Goal: Transaction & Acquisition: Purchase product/service

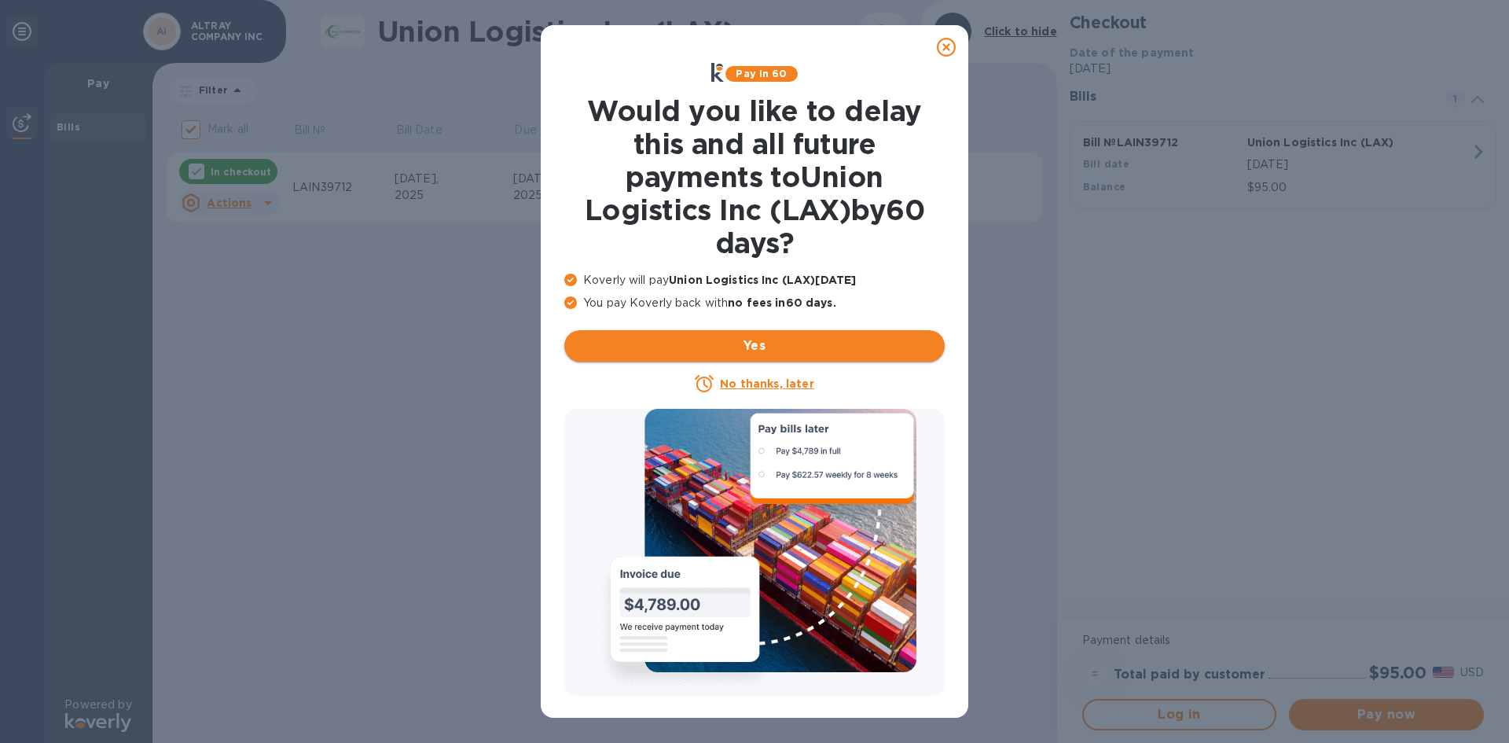
click at [735, 352] on span "Yes" at bounding box center [754, 345] width 355 height 19
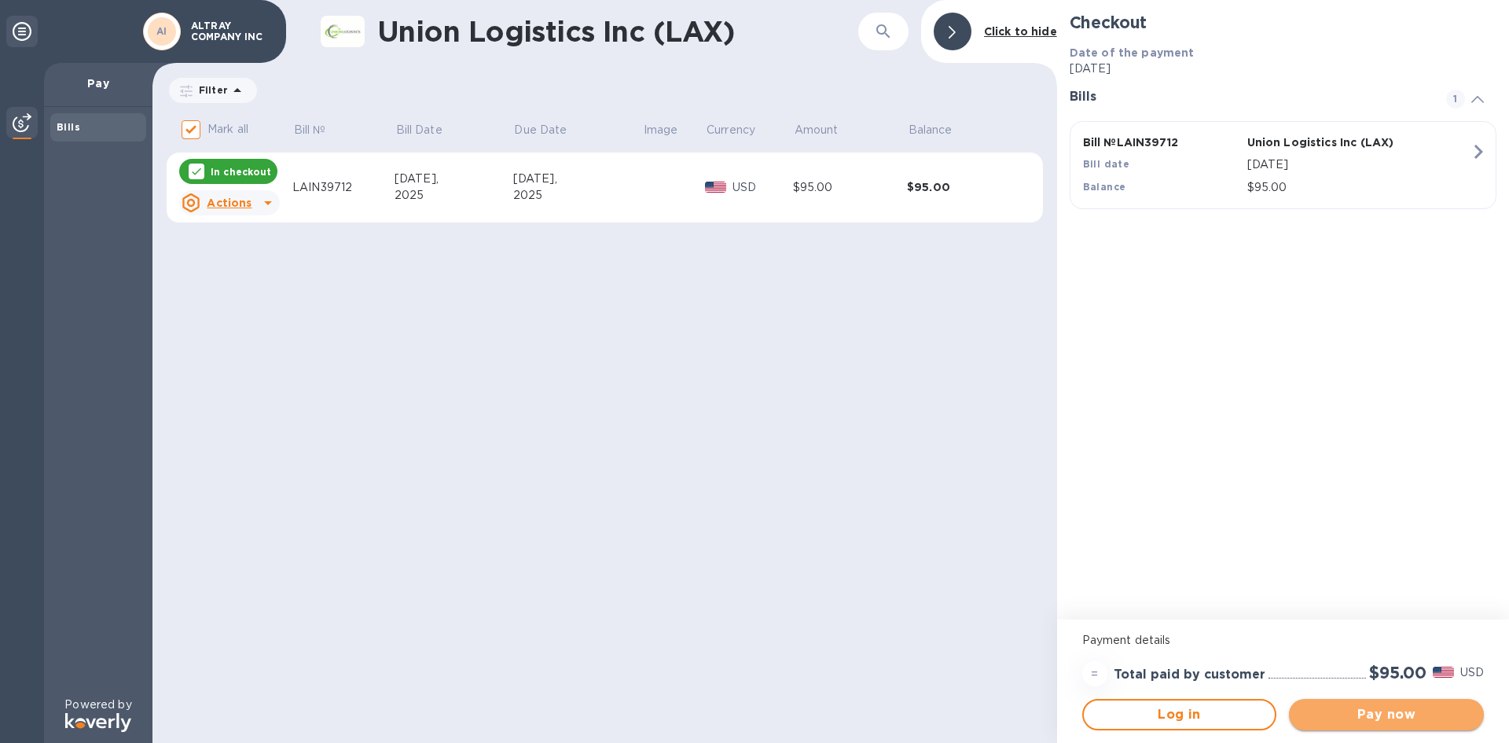
click at [1367, 720] on span "Pay now" at bounding box center [1386, 714] width 170 height 19
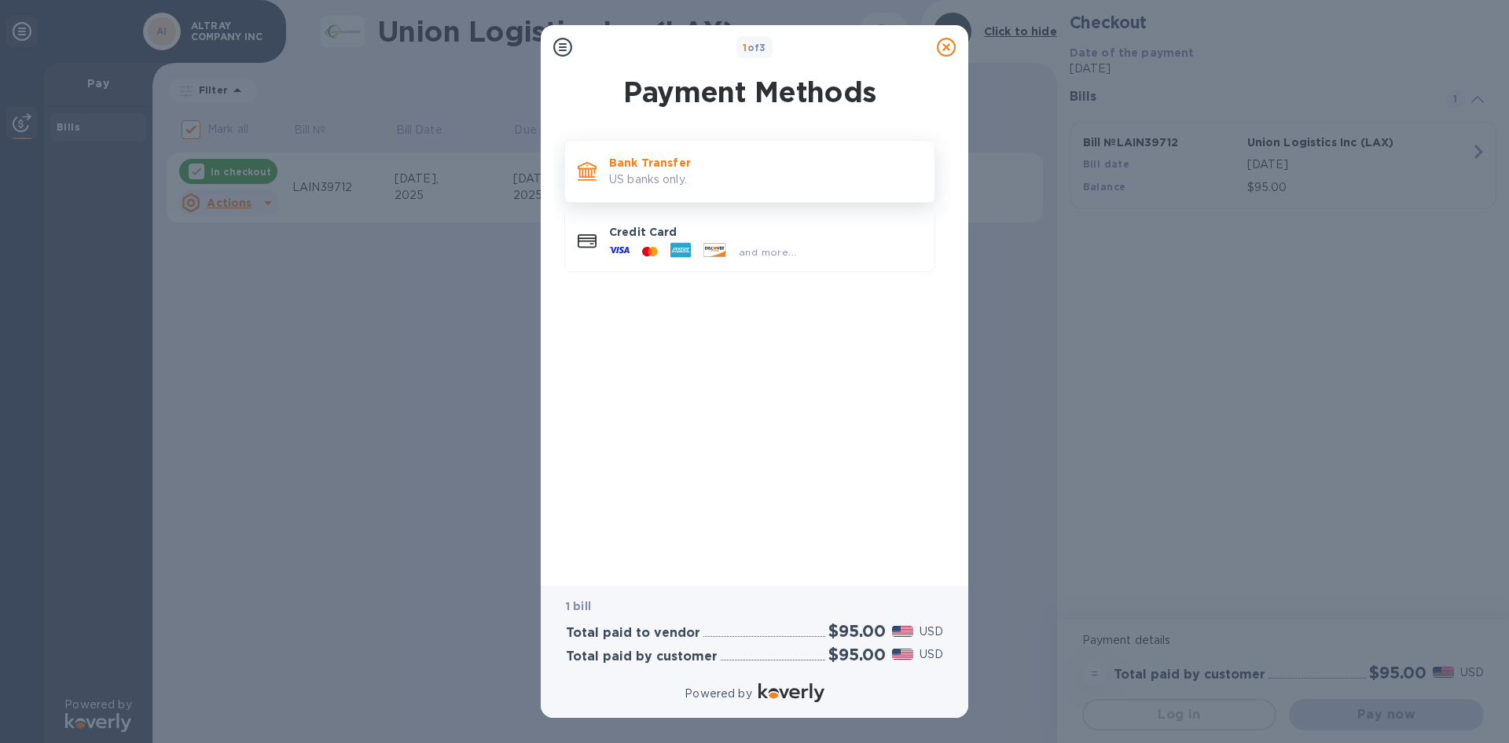
click at [621, 175] on p "US banks only." at bounding box center [765, 179] width 313 height 17
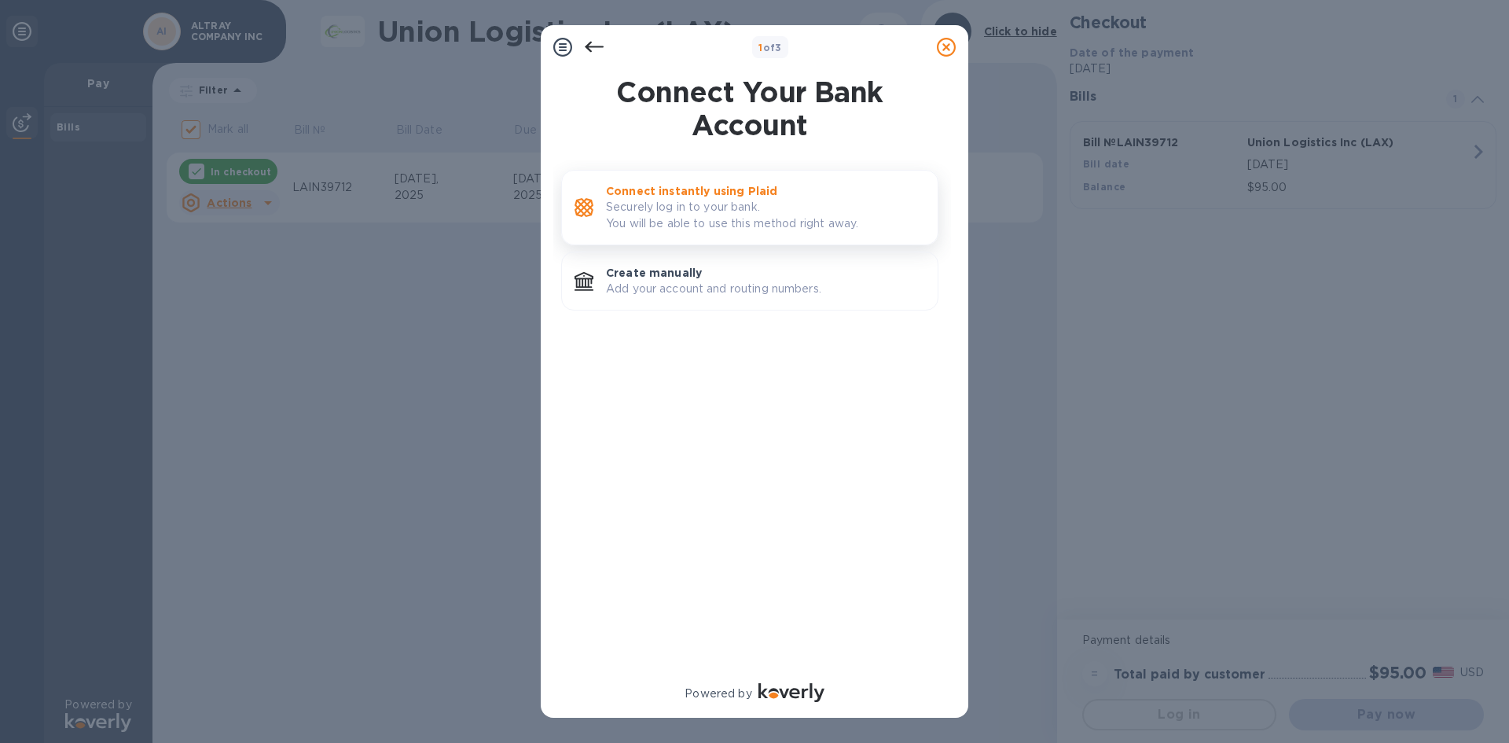
click at [724, 193] on p "Connect instantly using Plaid" at bounding box center [765, 191] width 319 height 16
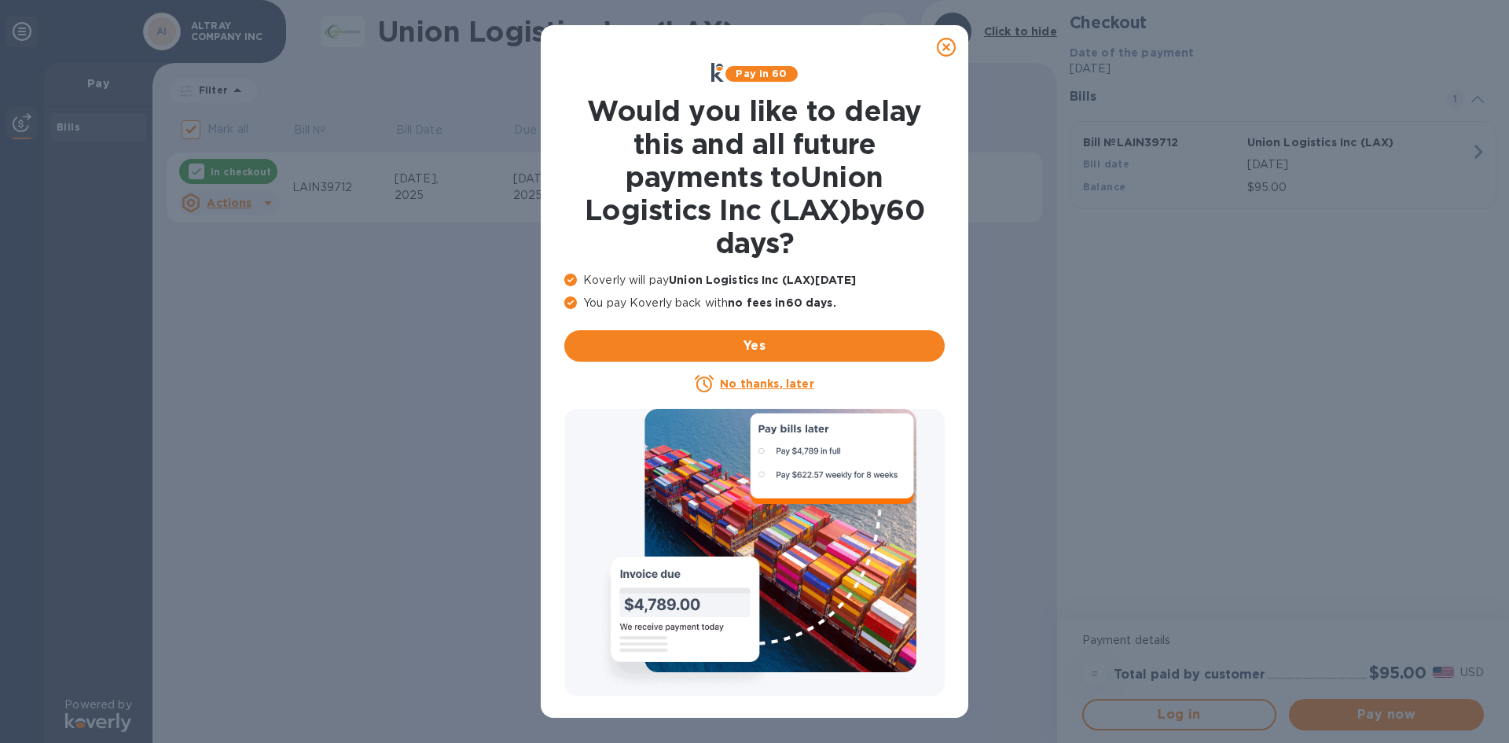
click at [754, 387] on u "No thanks, later" at bounding box center [767, 383] width 94 height 13
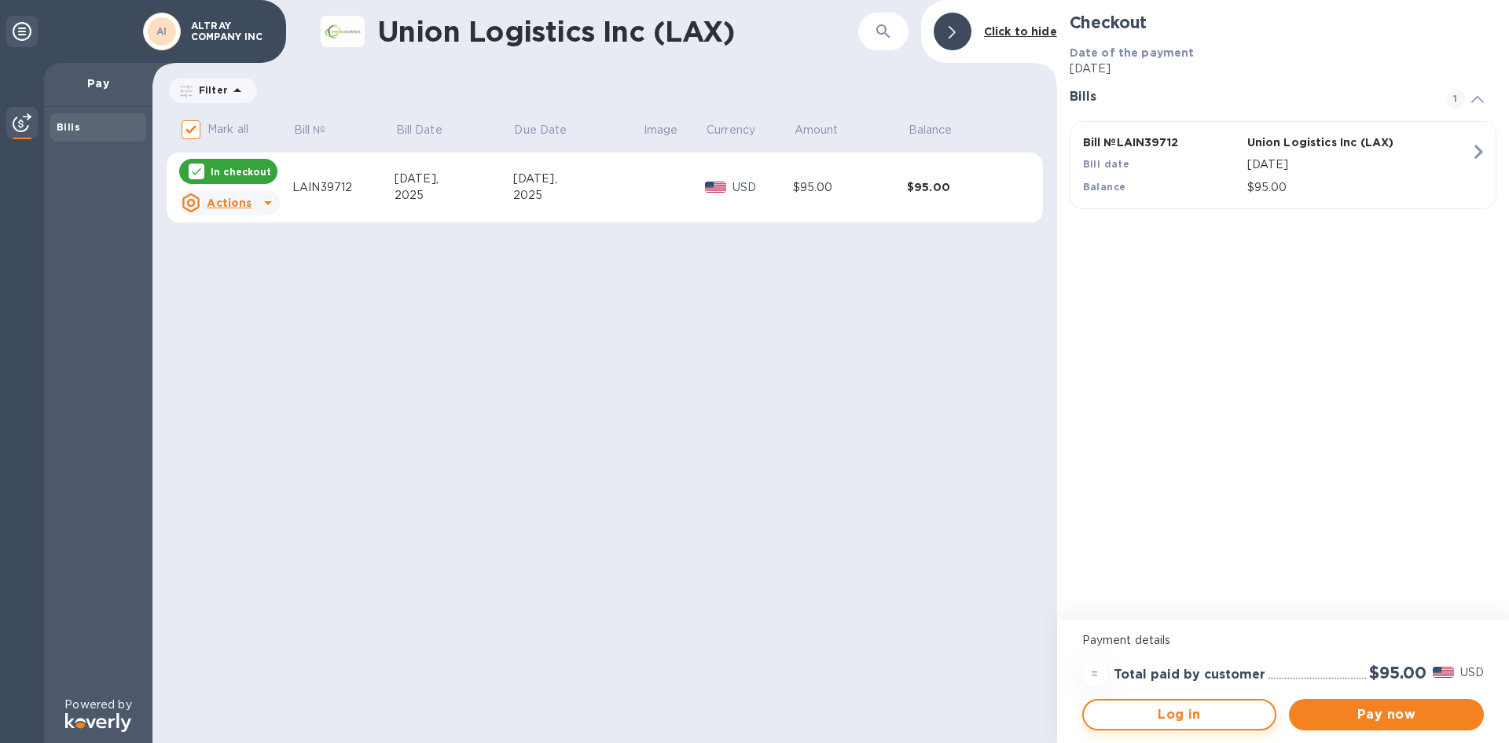
click at [1178, 716] on span "Log in" at bounding box center [1179, 714] width 167 height 19
